Goal: Task Accomplishment & Management: Use online tool/utility

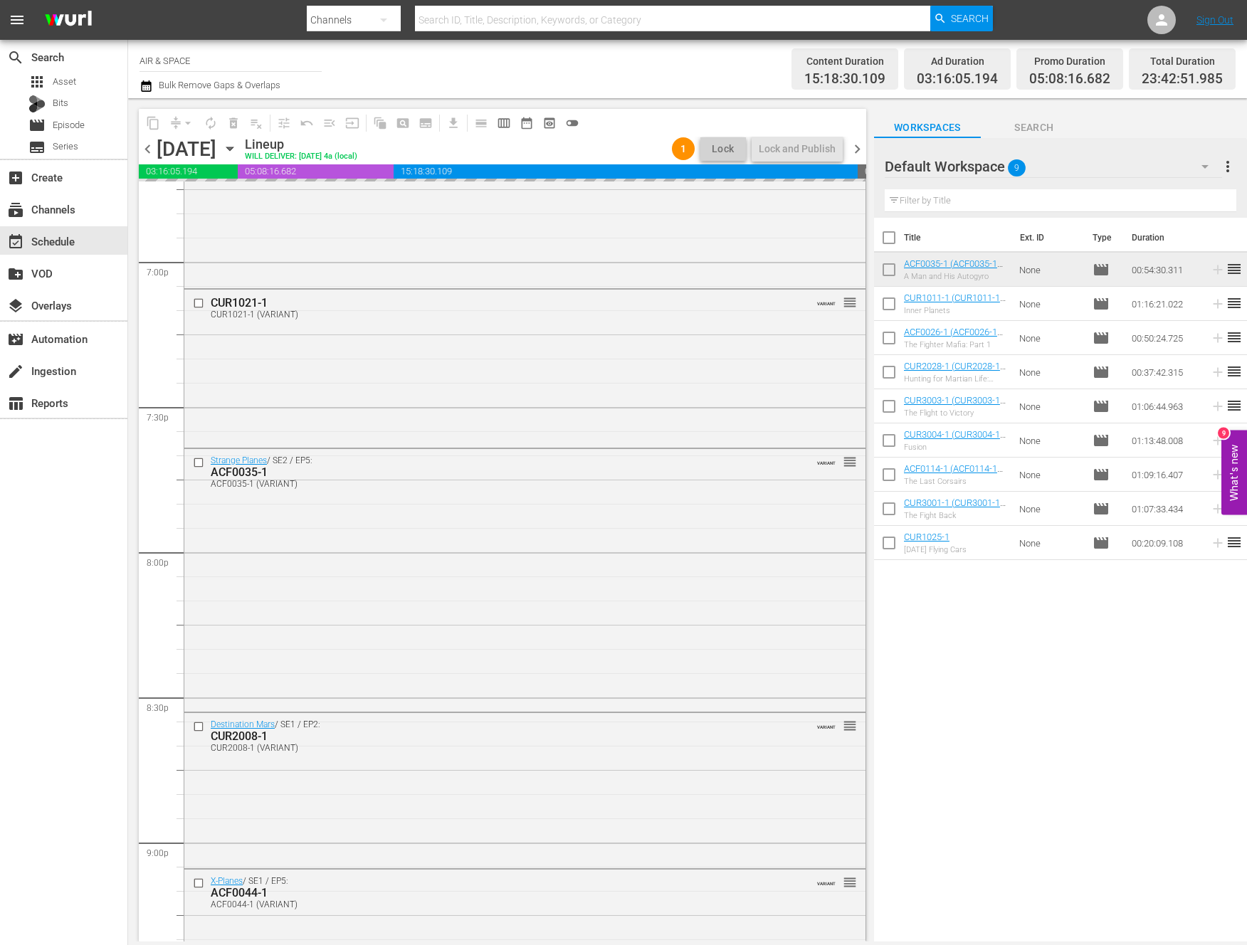
scroll to position [6207, 0]
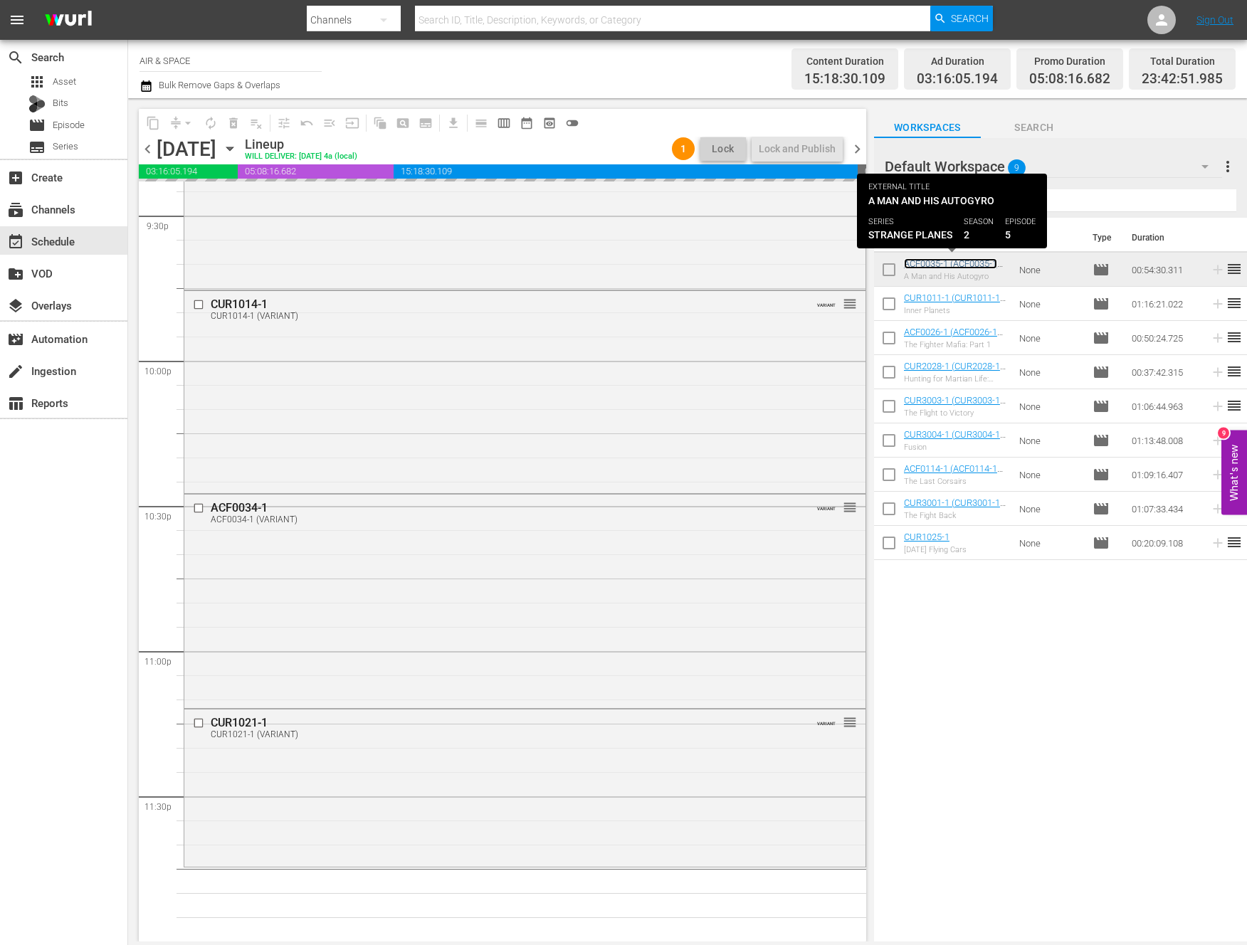
click at [977, 267] on link "ACF0035-1 (ACF0035-1 (VARIANT))" at bounding box center [950, 268] width 93 height 21
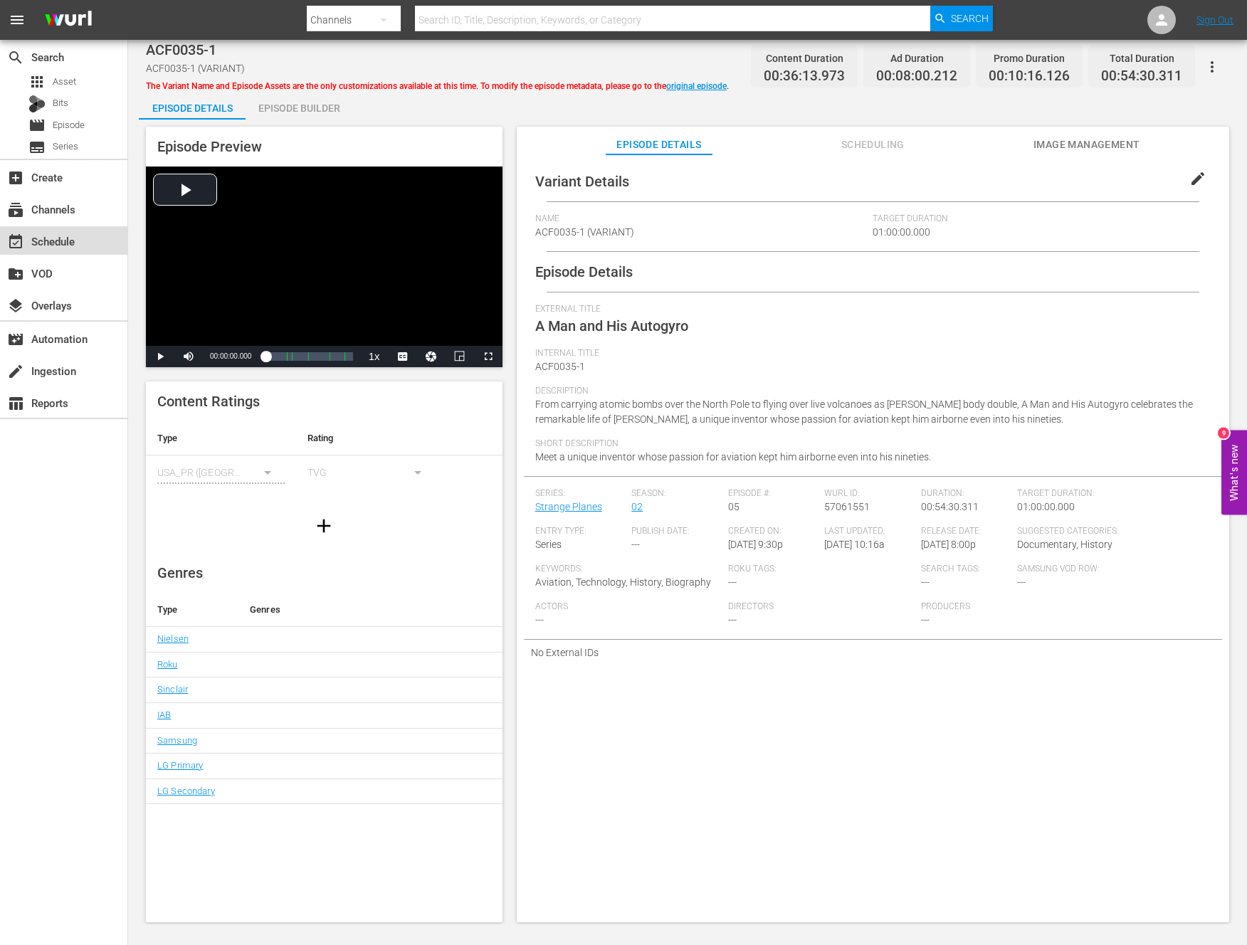
click at [48, 245] on div "event_available Schedule" at bounding box center [40, 239] width 80 height 13
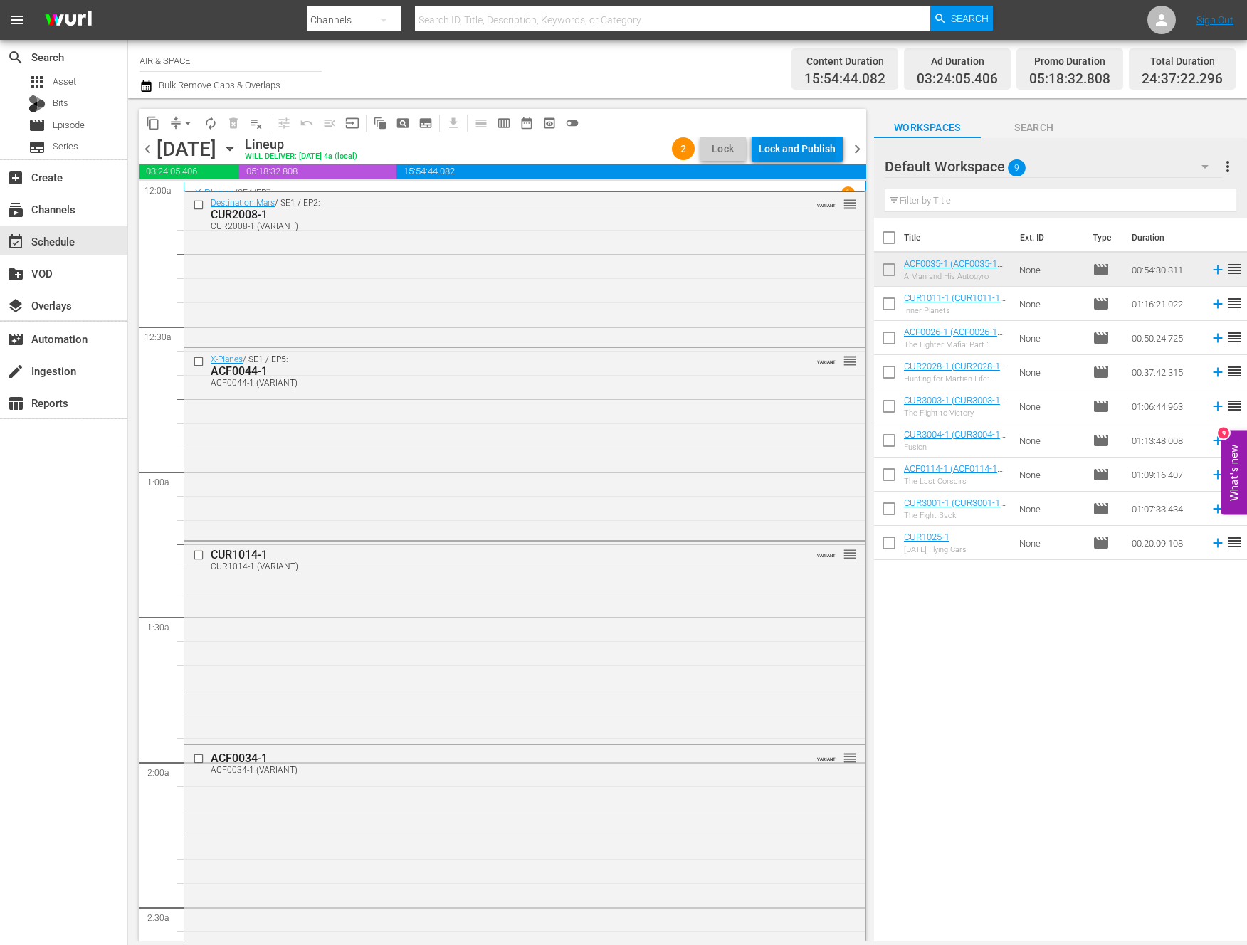
click at [798, 143] on div "Lock and Publish" at bounding box center [796, 149] width 77 height 26
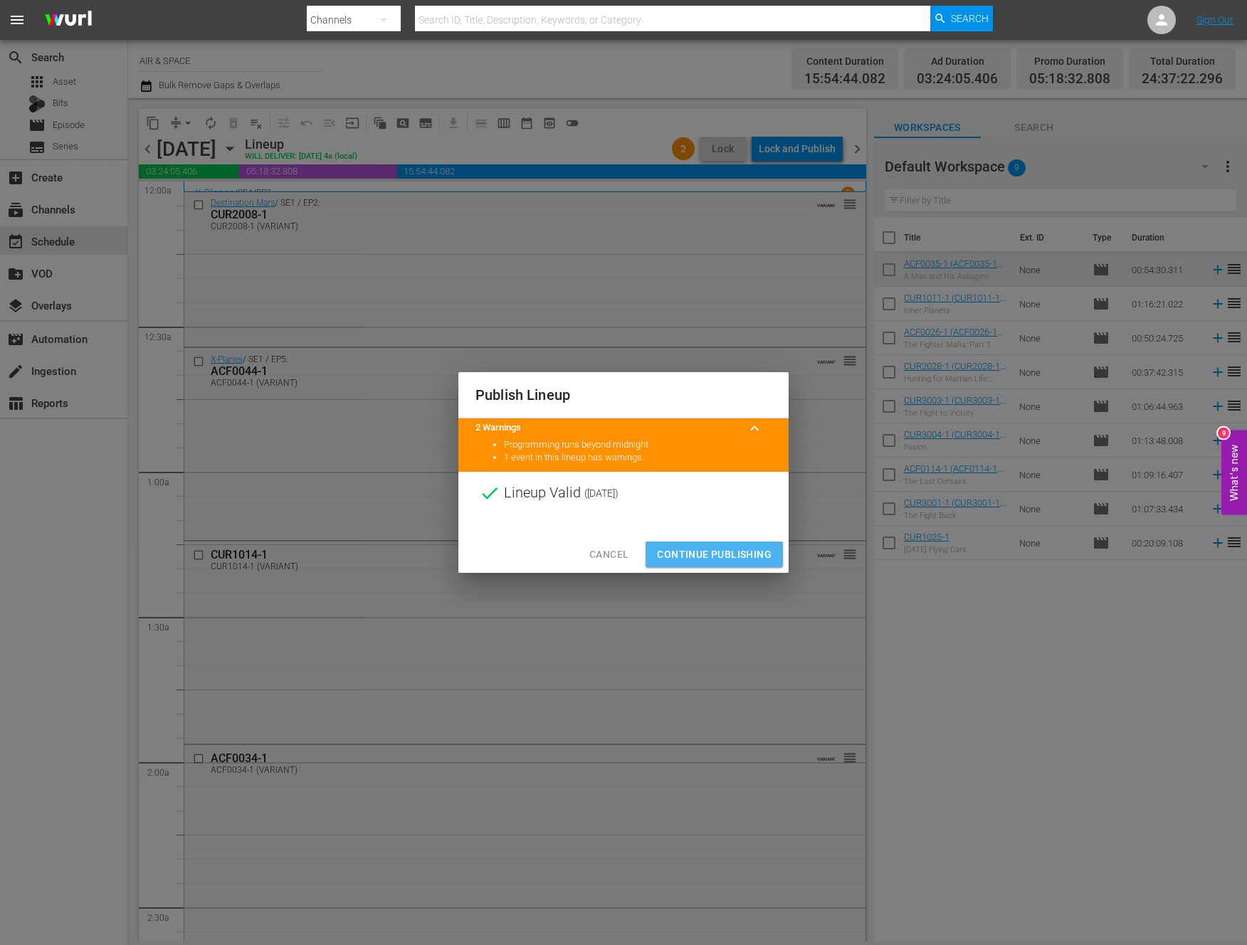
click at [723, 556] on span "Continue Publishing" at bounding box center [714, 555] width 115 height 18
